Goal: Navigation & Orientation: Go to known website

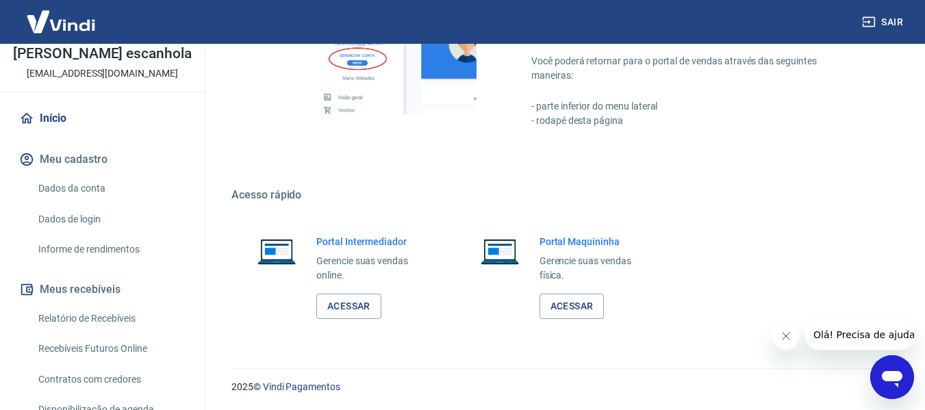
scroll to position [714, 0]
click at [366, 307] on link "Acessar" at bounding box center [348, 305] width 65 height 25
